Goal: Information Seeking & Learning: Find specific fact

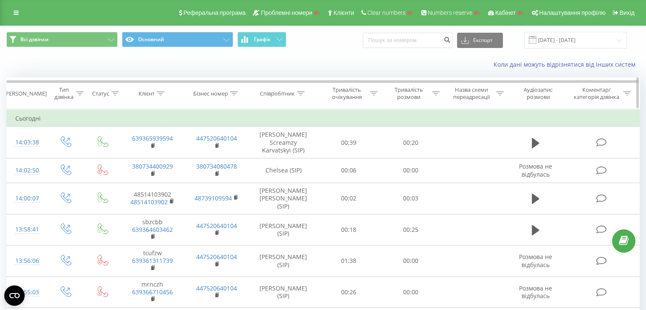
click at [162, 92] on icon at bounding box center [161, 93] width 8 height 4
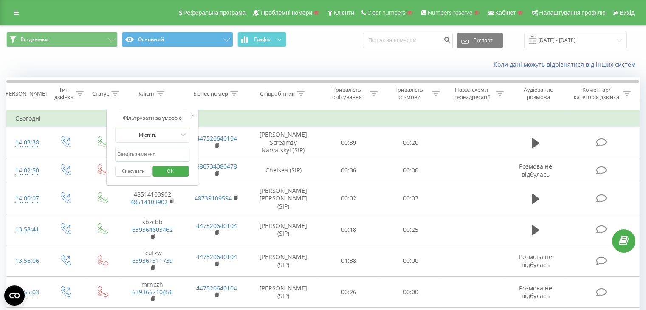
click at [143, 151] on input "text" at bounding box center [152, 154] width 75 height 15
paste input "380979344229"
type input "380979344229"
click at [176, 172] on span "OK" at bounding box center [170, 170] width 24 height 13
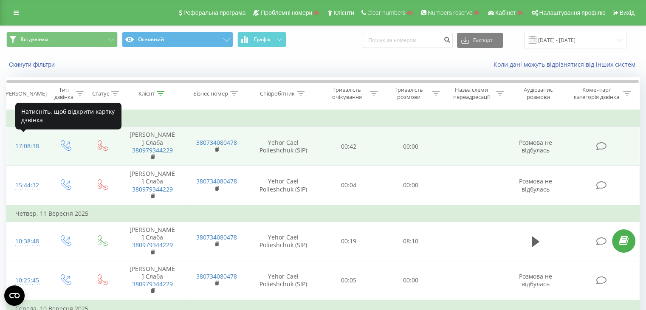
click at [22, 141] on div "17:08:38" at bounding box center [26, 146] width 23 height 17
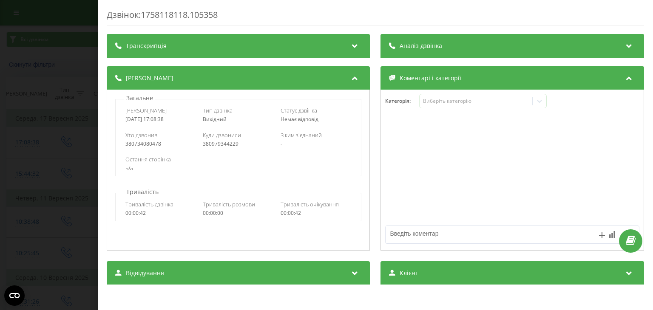
click at [350, 48] on icon at bounding box center [355, 44] width 10 height 8
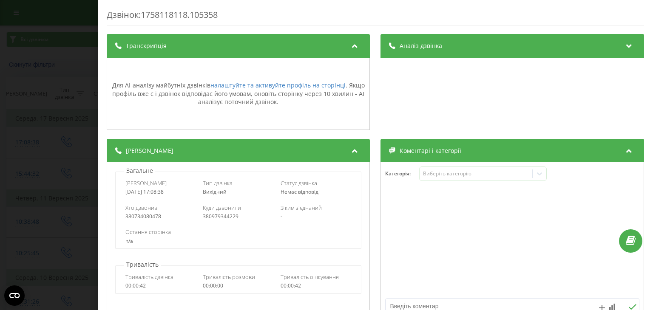
click at [351, 48] on icon at bounding box center [355, 44] width 10 height 8
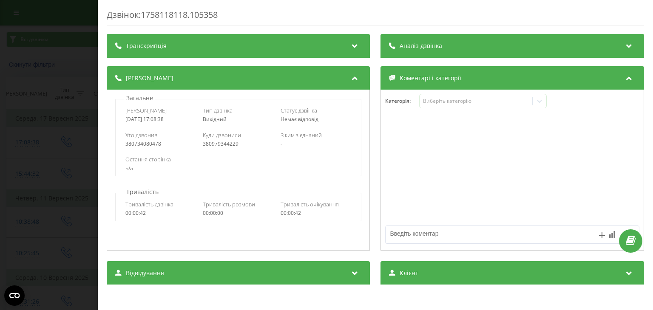
click at [68, 110] on div "Дзвінок : 1758118118.105358 Транскрипція Для AI-аналізу майбутніх дзвінків нала…" at bounding box center [326, 155] width 653 height 310
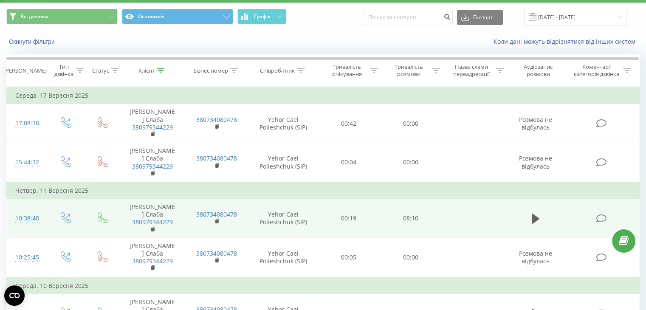
scroll to position [42, 0]
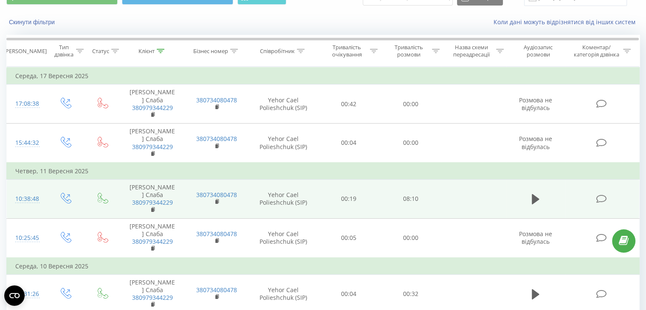
click at [21, 191] on div "10:38:48" at bounding box center [26, 199] width 23 height 17
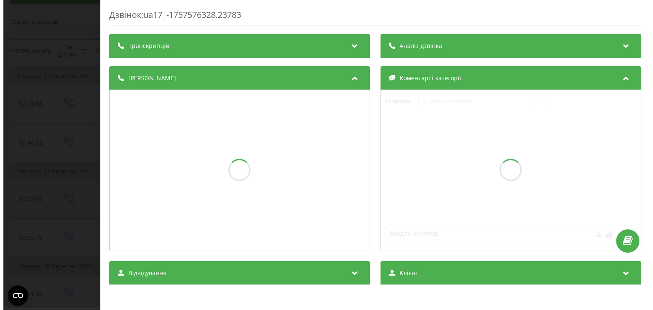
scroll to position [30, 0]
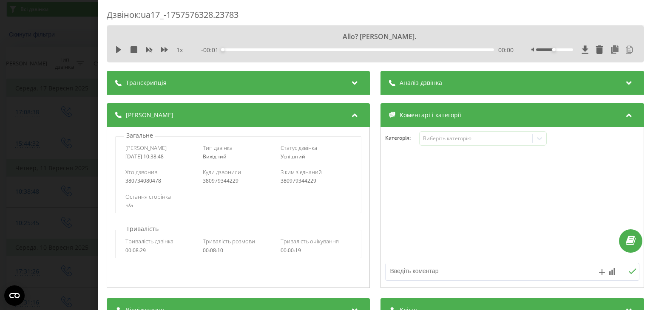
click at [350, 82] on icon at bounding box center [355, 81] width 10 height 8
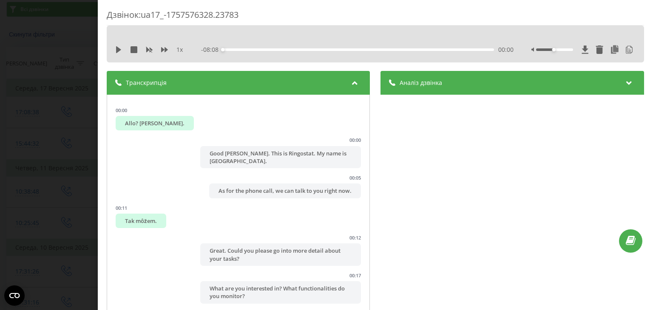
click at [73, 80] on div "Дзвінок : ua17_-1757576328.23783 1 x - 08:08 00:00 00:00 Транскрипція 00:00 All…" at bounding box center [326, 155] width 653 height 310
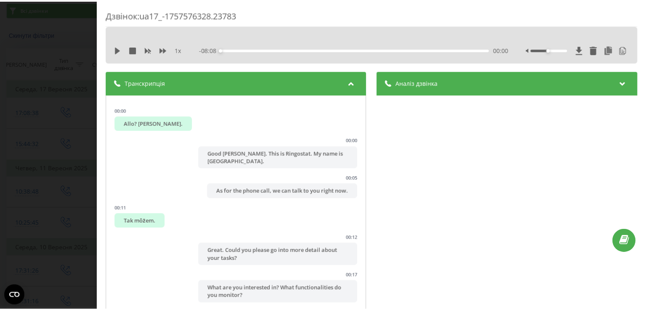
scroll to position [42, 0]
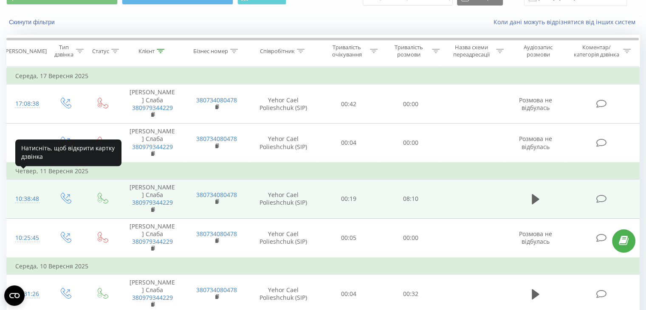
click at [27, 191] on div "10:38:48" at bounding box center [26, 199] width 23 height 17
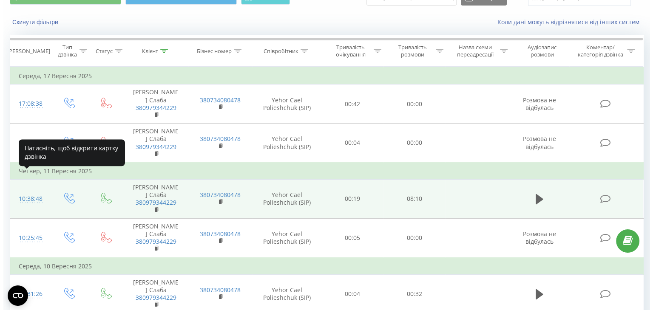
scroll to position [30, 0]
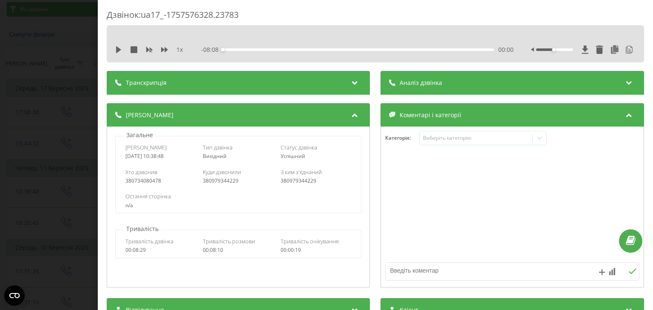
click at [352, 83] on icon at bounding box center [355, 81] width 10 height 8
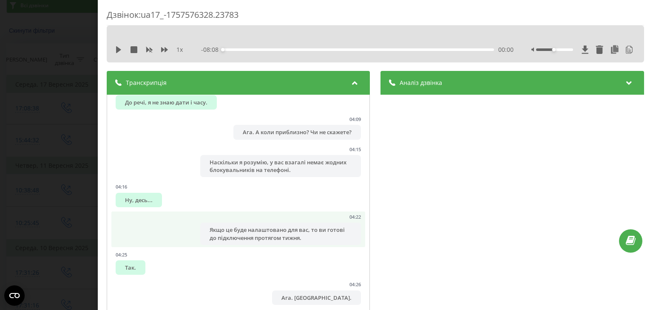
scroll to position [2039, 0]
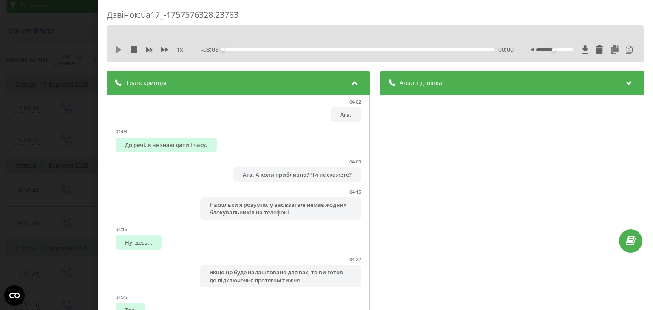
click at [117, 53] on icon at bounding box center [118, 49] width 5 height 7
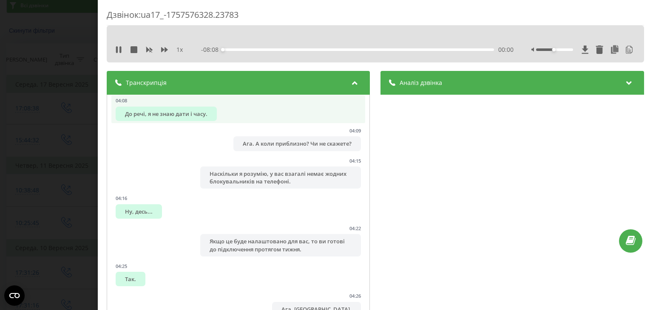
scroll to position [2082, 0]
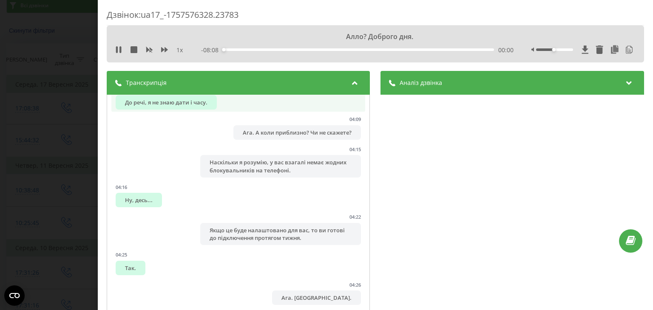
click at [189, 106] on font "До речі, я не знаю дати і часу." at bounding box center [166, 103] width 82 height 8
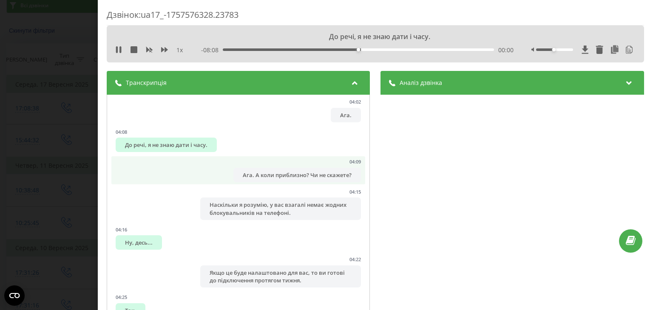
scroll to position [1997, 0]
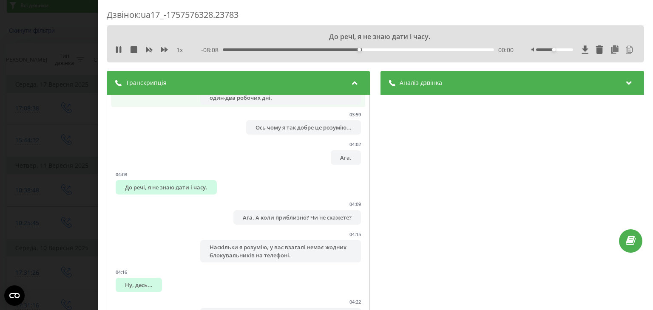
click at [270, 101] on font "Ну, загалом, наше з'єднання займає приблизно один-два робочих дні." at bounding box center [276, 93] width 134 height 15
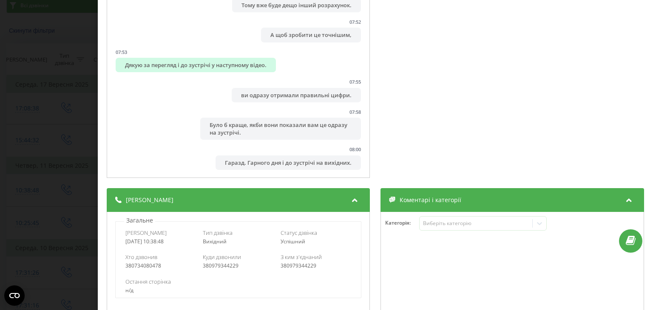
scroll to position [3751, 0]
